Goal: Task Accomplishment & Management: Manage account settings

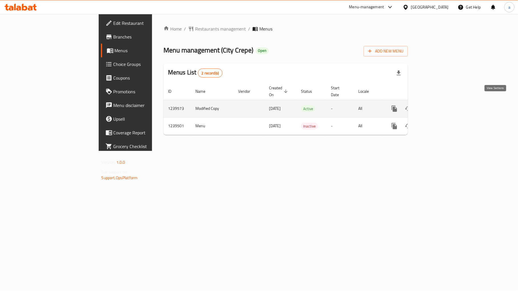
click at [442, 105] on link "enhanced table" at bounding box center [435, 109] width 14 height 14
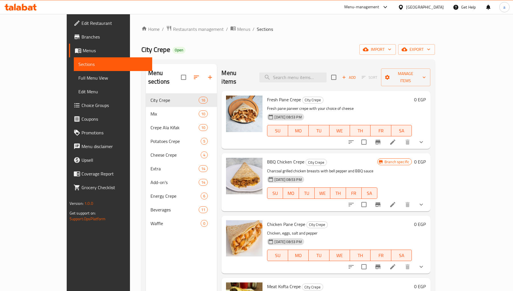
click at [317, 67] on div "Menu items Add Sort Manage items" at bounding box center [325, 77] width 209 height 27
click at [318, 72] on input "search" at bounding box center [292, 77] width 67 height 10
paste input "Zinger Supreme Crepe"
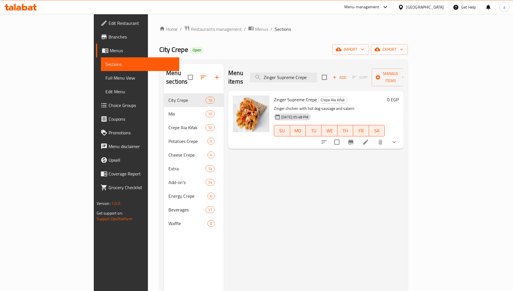
type input "Zinger Supreme Crepe"
click at [369, 139] on icon at bounding box center [365, 142] width 7 height 7
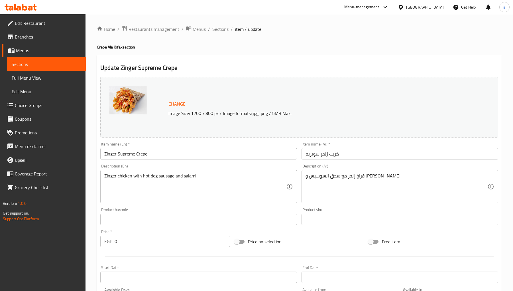
click at [150, 21] on div "Home / Restaurants management / Menus / Sections / item / update Crepe Ala Kifa…" at bounding box center [300, 227] width 428 height 426
click at [147, 27] on span "Restaurants management" at bounding box center [154, 29] width 51 height 7
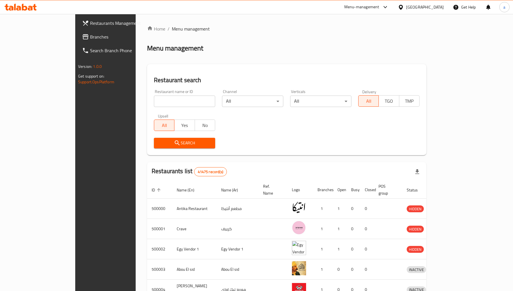
click at [90, 35] on span "Branches" at bounding box center [123, 36] width 66 height 7
